Goal: Task Accomplishment & Management: Manage account settings

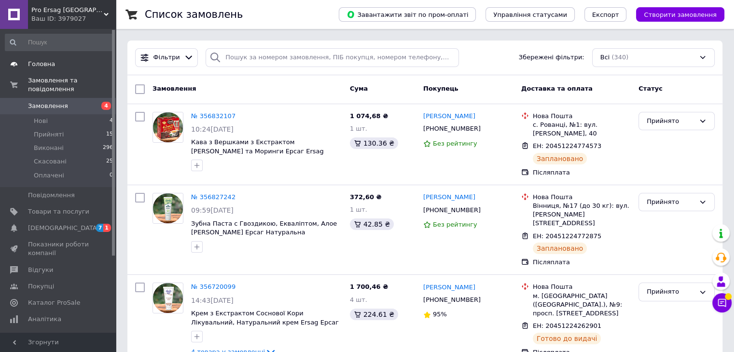
click at [49, 63] on span "Головна" at bounding box center [41, 64] width 27 height 9
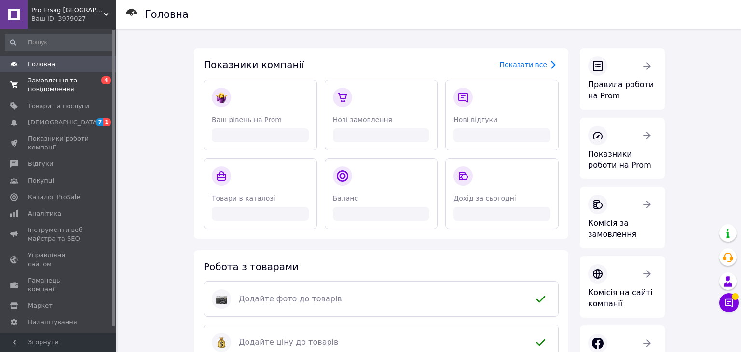
click at [57, 83] on span "Замовлення та повідомлення" at bounding box center [58, 84] width 61 height 17
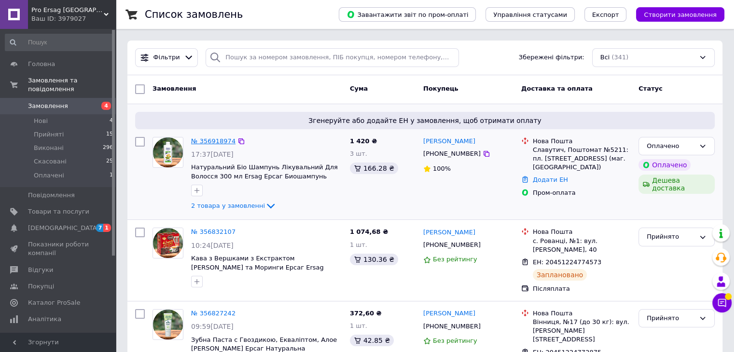
click at [209, 141] on link "№ 356918974" at bounding box center [213, 141] width 44 height 7
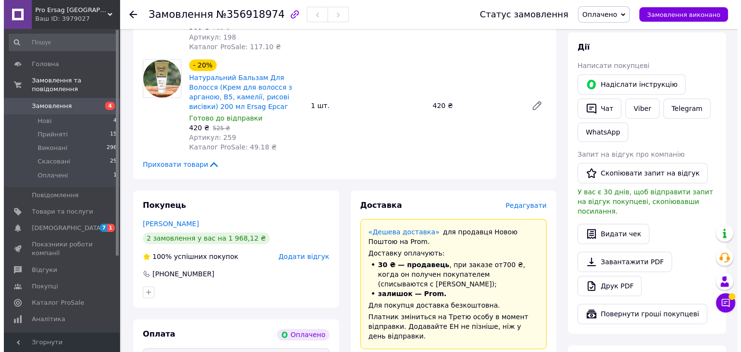
scroll to position [454, 0]
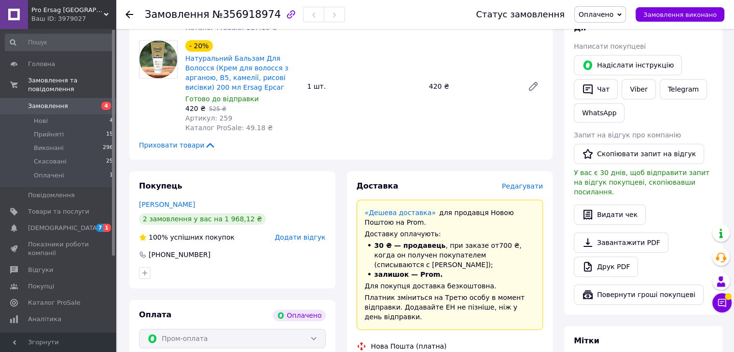
click at [302, 189] on span "Редагувати" at bounding box center [522, 186] width 41 height 8
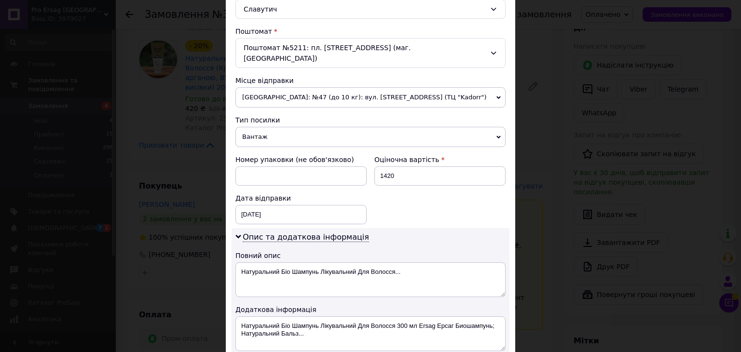
scroll to position [394, 0]
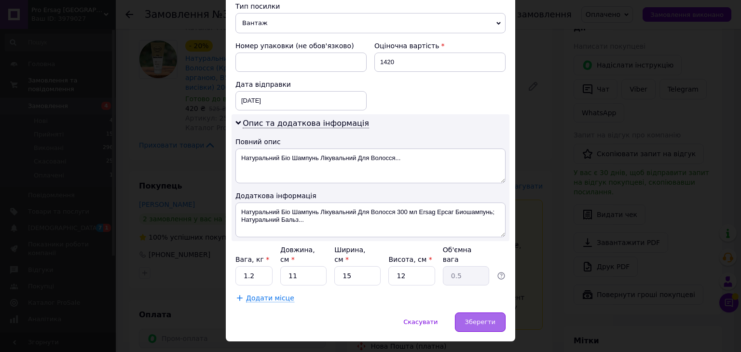
click at [302, 273] on div "Зберегти" at bounding box center [480, 322] width 51 height 19
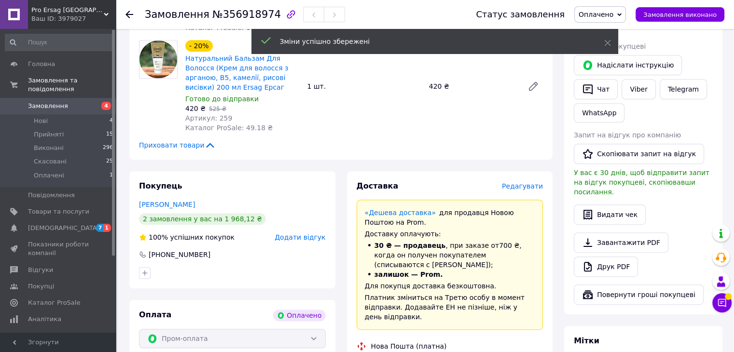
click at [302, 188] on span "Редагувати" at bounding box center [522, 186] width 41 height 8
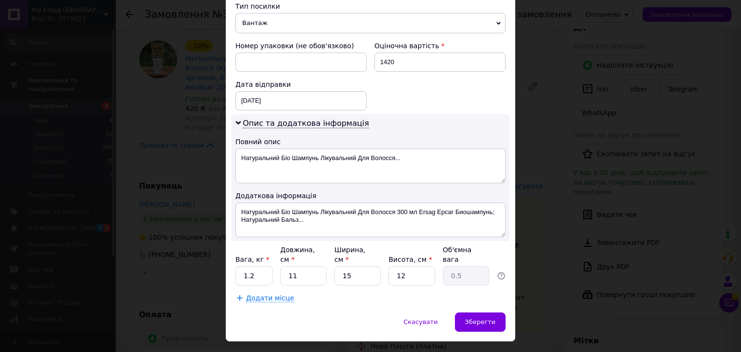
click at [178, 197] on div "× Редагування доставки Спосіб доставки Нова Пошта (платна) Платник Отримувач Ві…" at bounding box center [370, 176] width 741 height 352
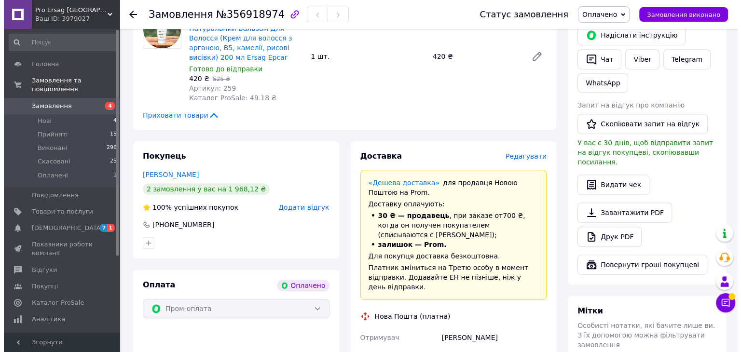
scroll to position [488, 0]
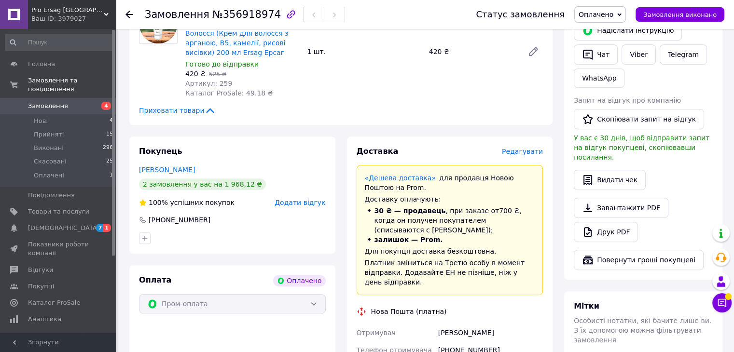
click at [302, 151] on span "Редагувати" at bounding box center [522, 152] width 41 height 8
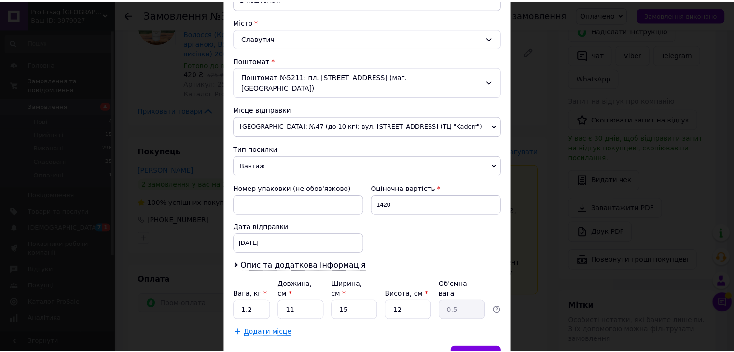
scroll to position [286, 0]
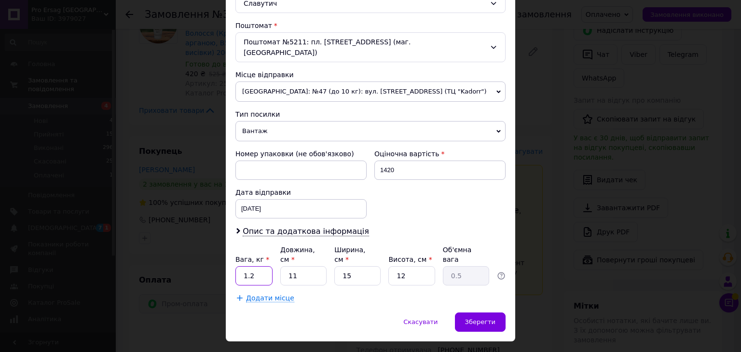
click at [255, 266] on input "1.2" at bounding box center [254, 275] width 37 height 19
type input "1"
type input "0.8"
click at [302, 273] on span "Зберегти" at bounding box center [480, 322] width 30 height 7
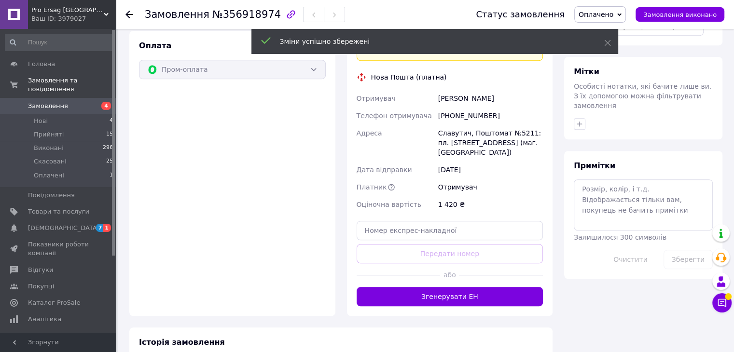
scroll to position [724, 0]
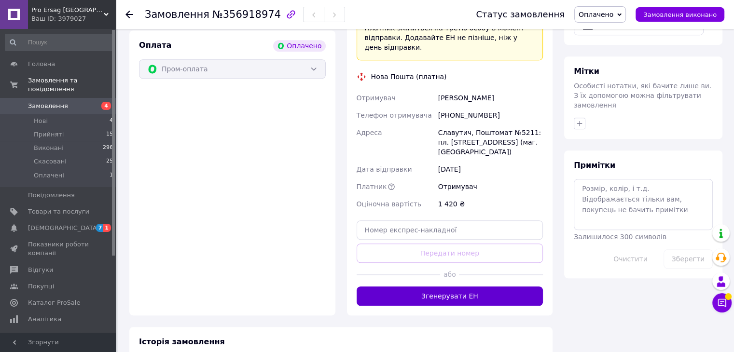
click at [302, 273] on button "Згенерувати ЕН" at bounding box center [450, 296] width 187 height 19
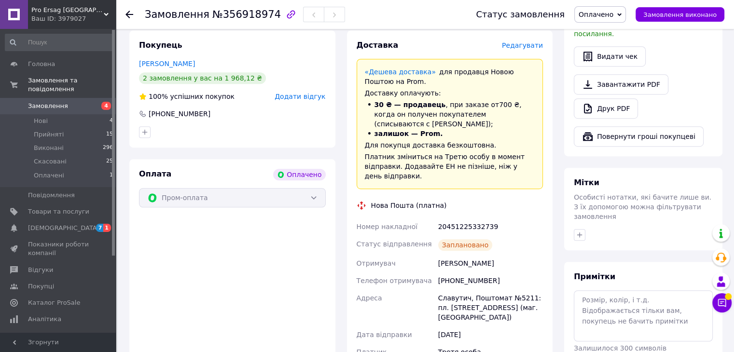
scroll to position [595, 0]
click at [158, 64] on link "[PERSON_NAME]" at bounding box center [167, 64] width 56 height 8
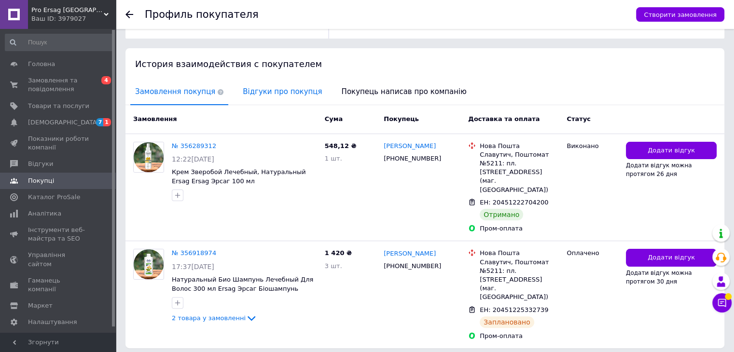
scroll to position [171, 0]
click at [33, 76] on span "Замовлення та повідомлення" at bounding box center [58, 84] width 61 height 17
